Goal: Task Accomplishment & Management: Manage account settings

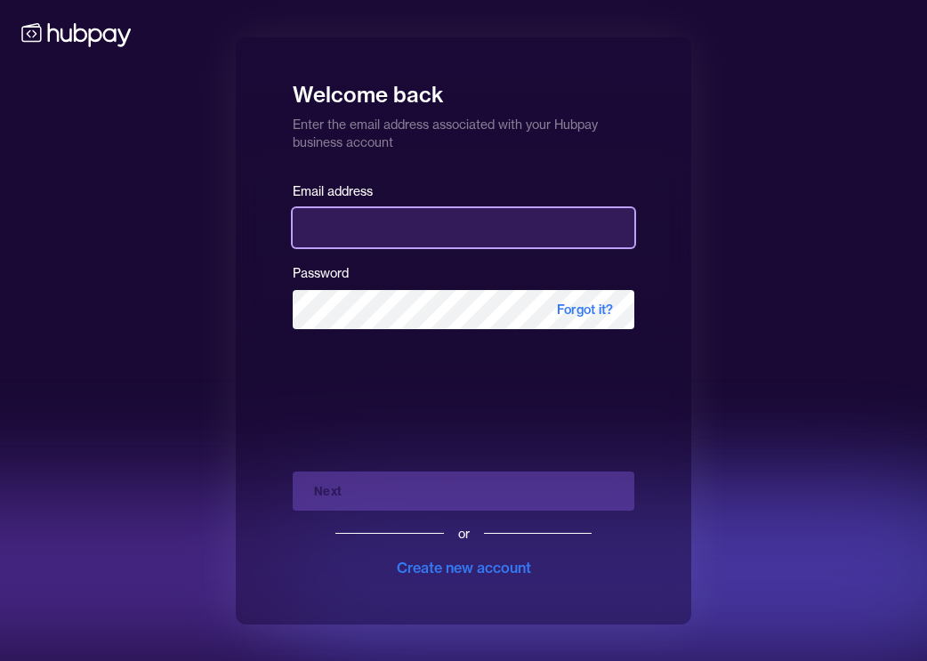
click at [471, 241] on input "email" at bounding box center [464, 227] width 342 height 39
type input "**********"
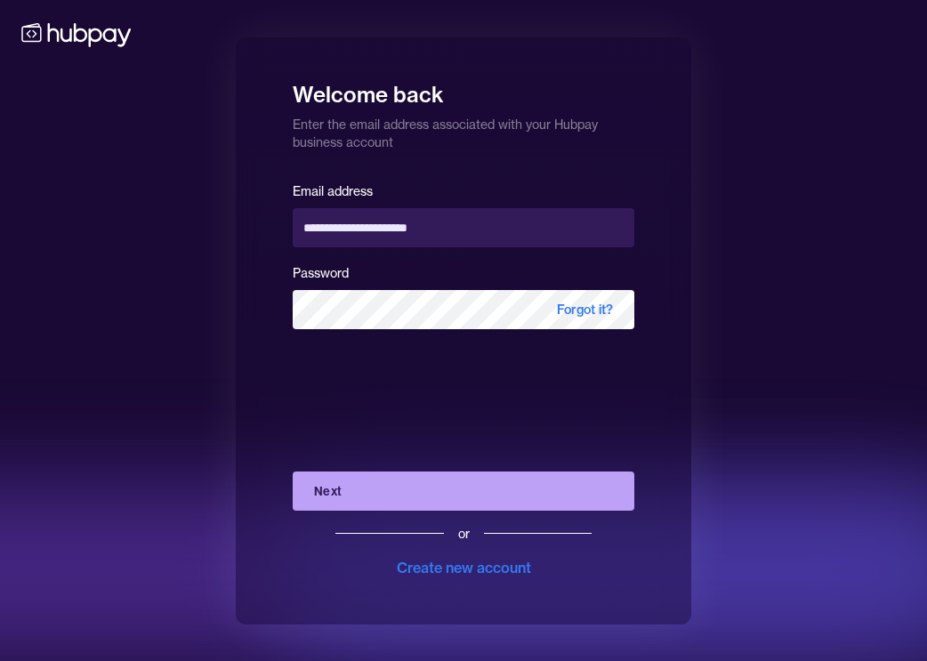
click at [379, 484] on button "Next" at bounding box center [464, 491] width 342 height 39
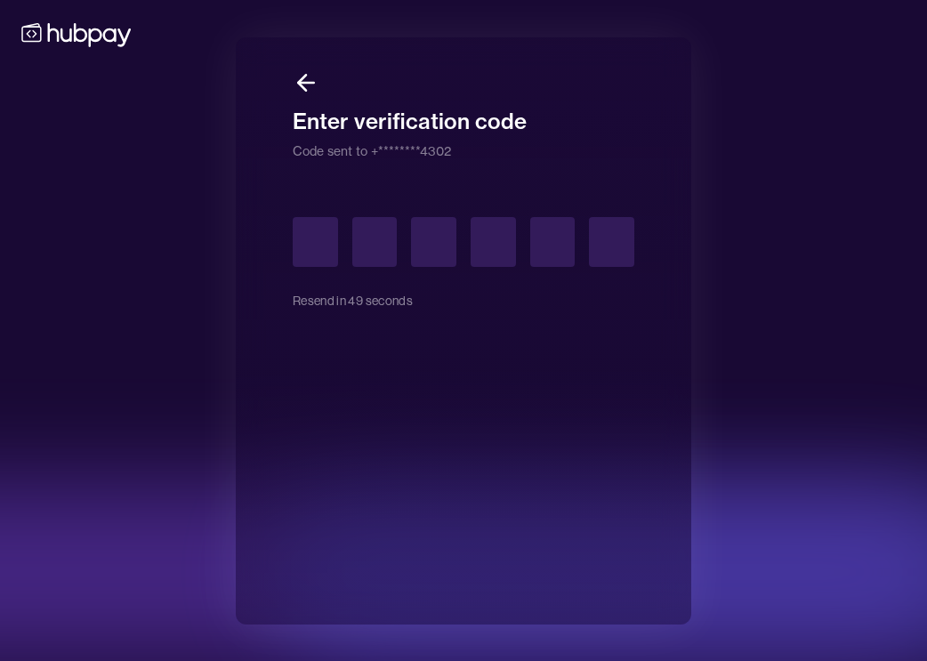
type input "*"
